Goal: Transaction & Acquisition: Subscribe to service/newsletter

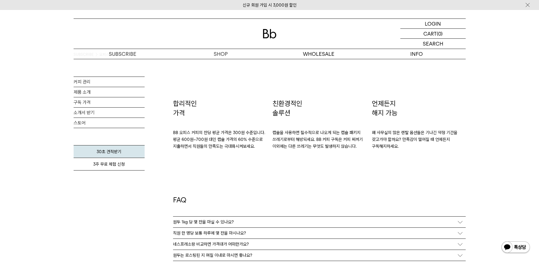
scroll to position [1023, 0]
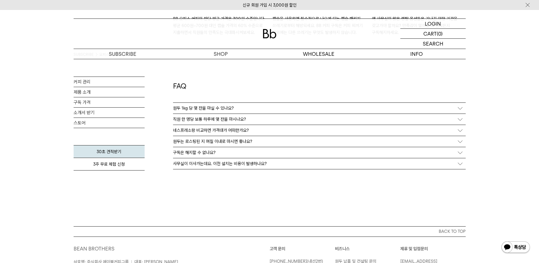
click at [228, 132] on p "네스프레소랑 비교하면 가격대가 어떠한가요?" at bounding box center [211, 130] width 76 height 5
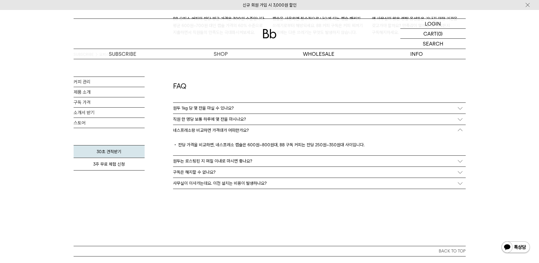
click at [234, 158] on div "원두는 로스팅된 지 며칠 이내로 마시면 좋나요?" at bounding box center [319, 160] width 293 height 11
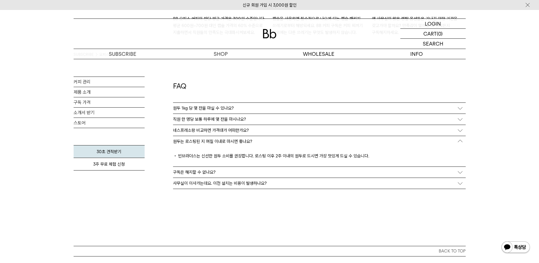
click at [234, 170] on div "구독은 해지할 수 없나요?" at bounding box center [319, 172] width 293 height 11
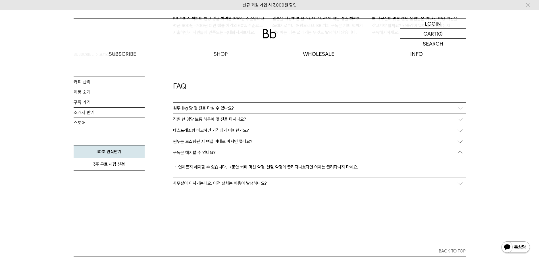
click at [235, 183] on p "사무실이 이사가는데요. 이전 설치는 비용이 발생하나요?" at bounding box center [220, 183] width 94 height 5
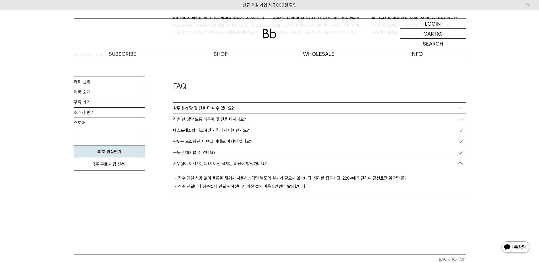
click at [213, 109] on p "원두 1kg 당 몇 잔을 마실 수 있나요?" at bounding box center [203, 107] width 61 height 5
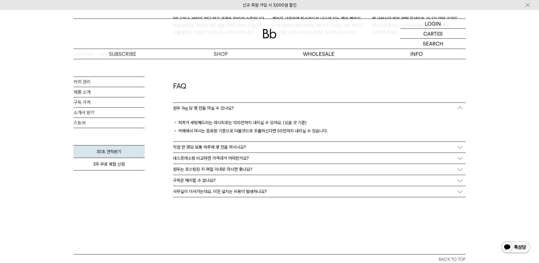
click at [218, 147] on p "직원 한 명당 보통 하루에 몇 잔을 마시나요?" at bounding box center [209, 146] width 73 height 5
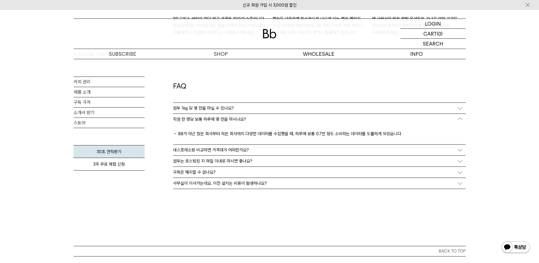
click at [230, 107] on p "원두 1kg 당 몇 잔을 마실 수 있나요?" at bounding box center [203, 107] width 61 height 5
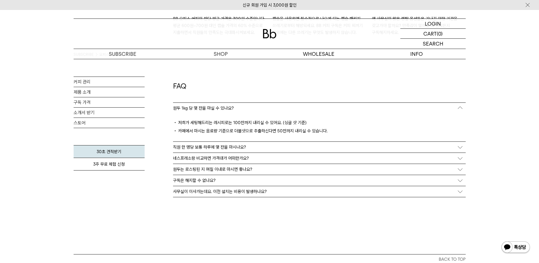
click at [207, 147] on p "직원 한 명당 보통 하루에 몇 잔을 마시나요?" at bounding box center [209, 146] width 73 height 5
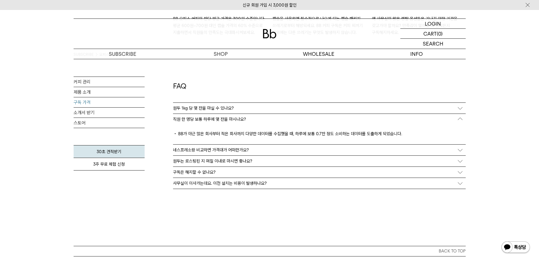
click at [88, 102] on link "구독 가격" at bounding box center [109, 102] width 71 height 10
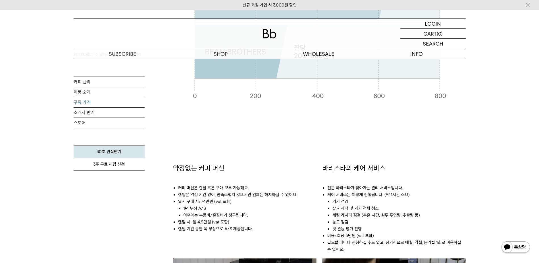
scroll to position [256, 0]
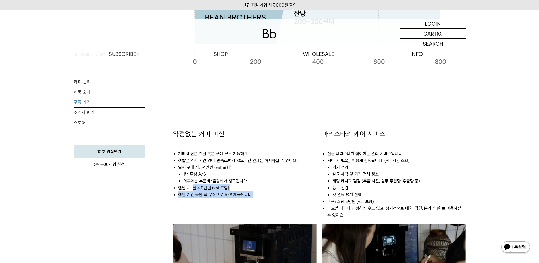
drag, startPoint x: 192, startPoint y: 187, endPoint x: 262, endPoint y: 199, distance: 71.5
click at [262, 199] on ul "커피 머신은 렌탈 혹은 구매 모두 가능해요. 렌탈은 약정 기간 없이, 만족스럽지 않으시면 언제든 해지하실 수 있어요. 일시 [GEOGRAPHI…" at bounding box center [245, 171] width 144 height 65
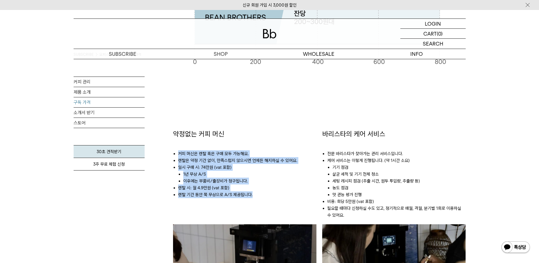
drag, startPoint x: 262, startPoint y: 198, endPoint x: 175, endPoint y: 150, distance: 99.9
click at [175, 150] on ul "커피 머신은 렌탈 혹은 구매 모두 가능해요. 렌탈은 약정 기간 없이, 만족스럽지 않으시면 언제든 해지하실 수 있어요. 일시 [GEOGRAPHI…" at bounding box center [245, 171] width 144 height 65
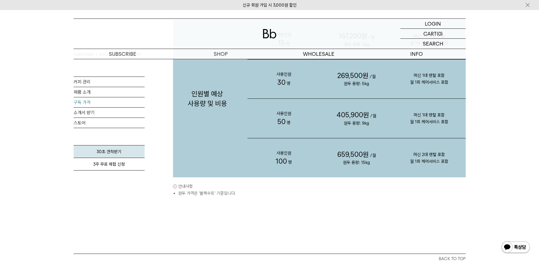
scroll to position [569, 0]
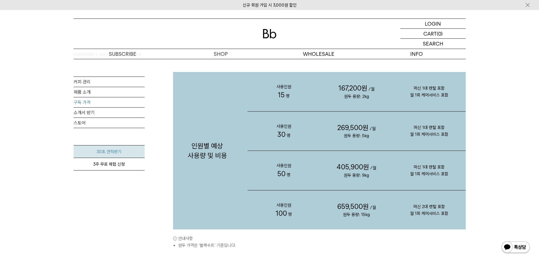
click at [121, 154] on link "30초 견적받기" at bounding box center [109, 151] width 71 height 13
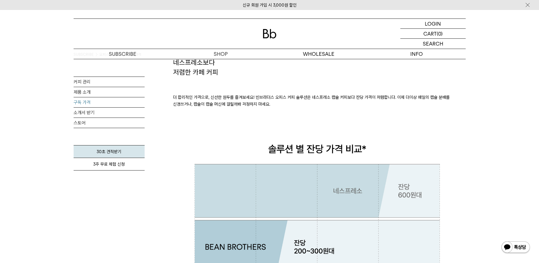
scroll to position [0, 0]
